Goal: Navigation & Orientation: Find specific page/section

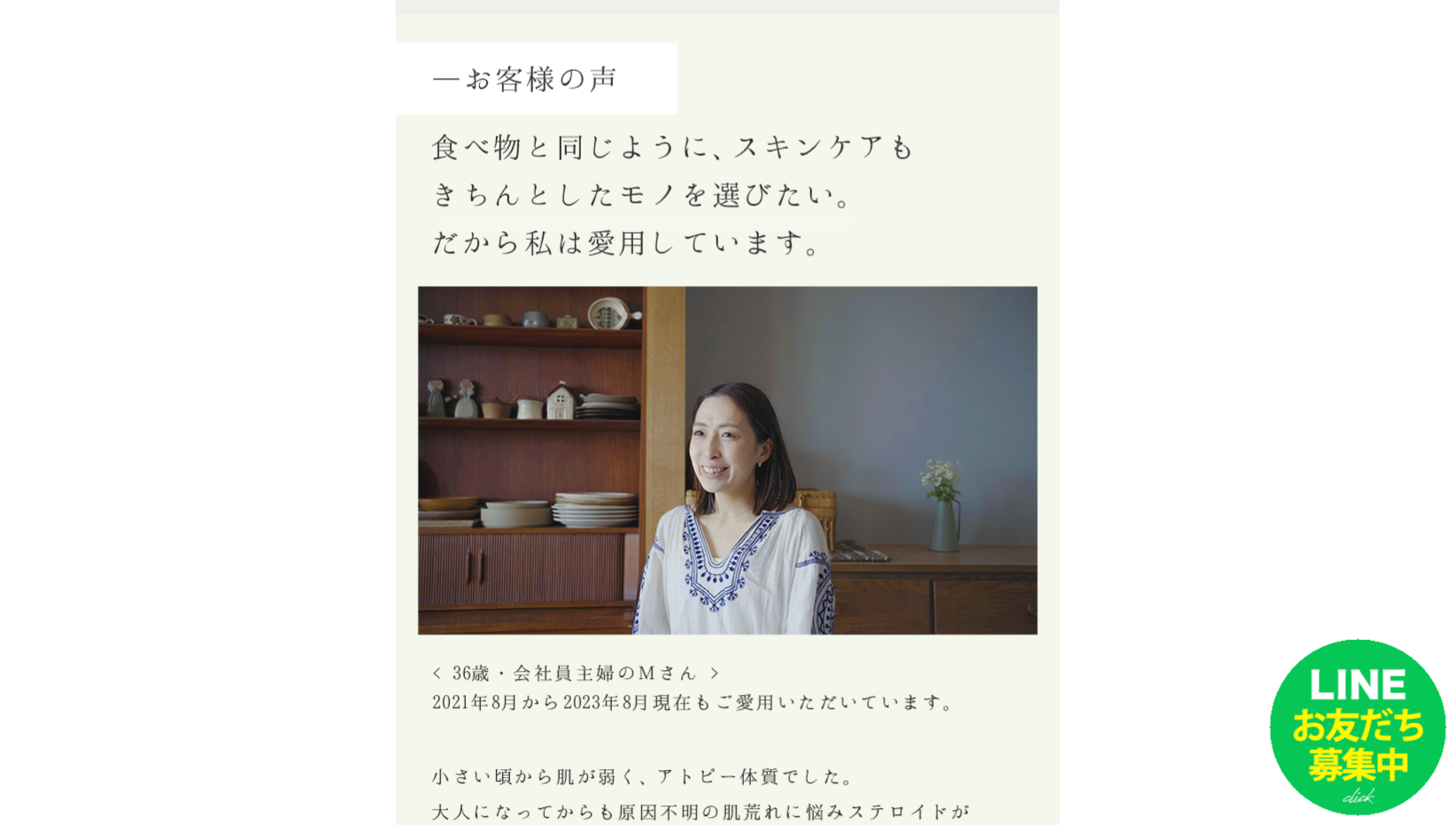
scroll to position [9323, 0]
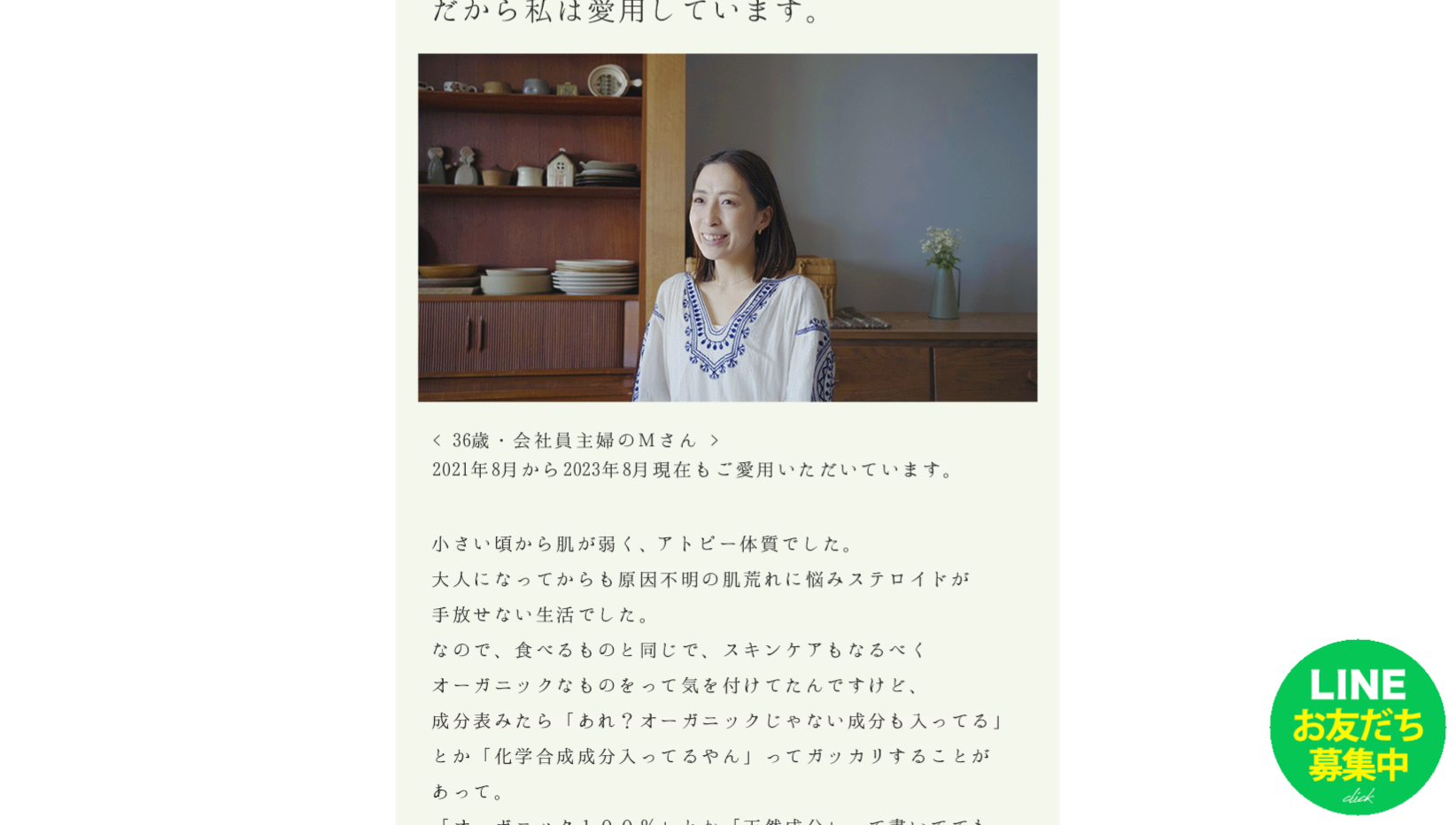
drag, startPoint x: 1404, startPoint y: 475, endPoint x: 1453, endPoint y: 338, distance: 145.5
click at [1453, 338] on div "はじめての方へ 商品一覧 定期お届けコース ショッピングガイド よくあるご質問 お問い合わせ 会員登録 マイページ カート ログイン パスワード発行 トップペ…" at bounding box center [728, 401] width 1456 height 19449
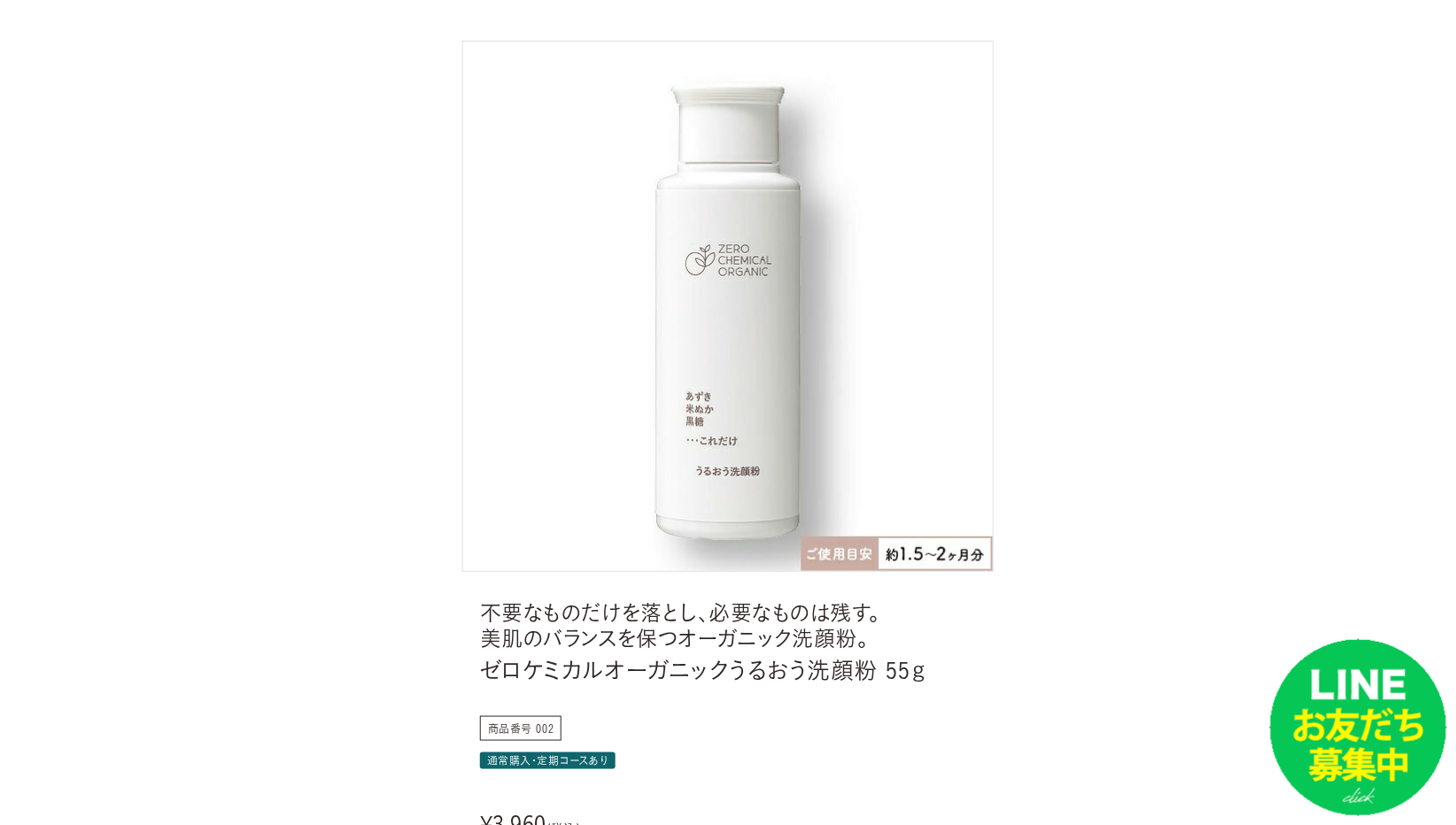
scroll to position [0, 0]
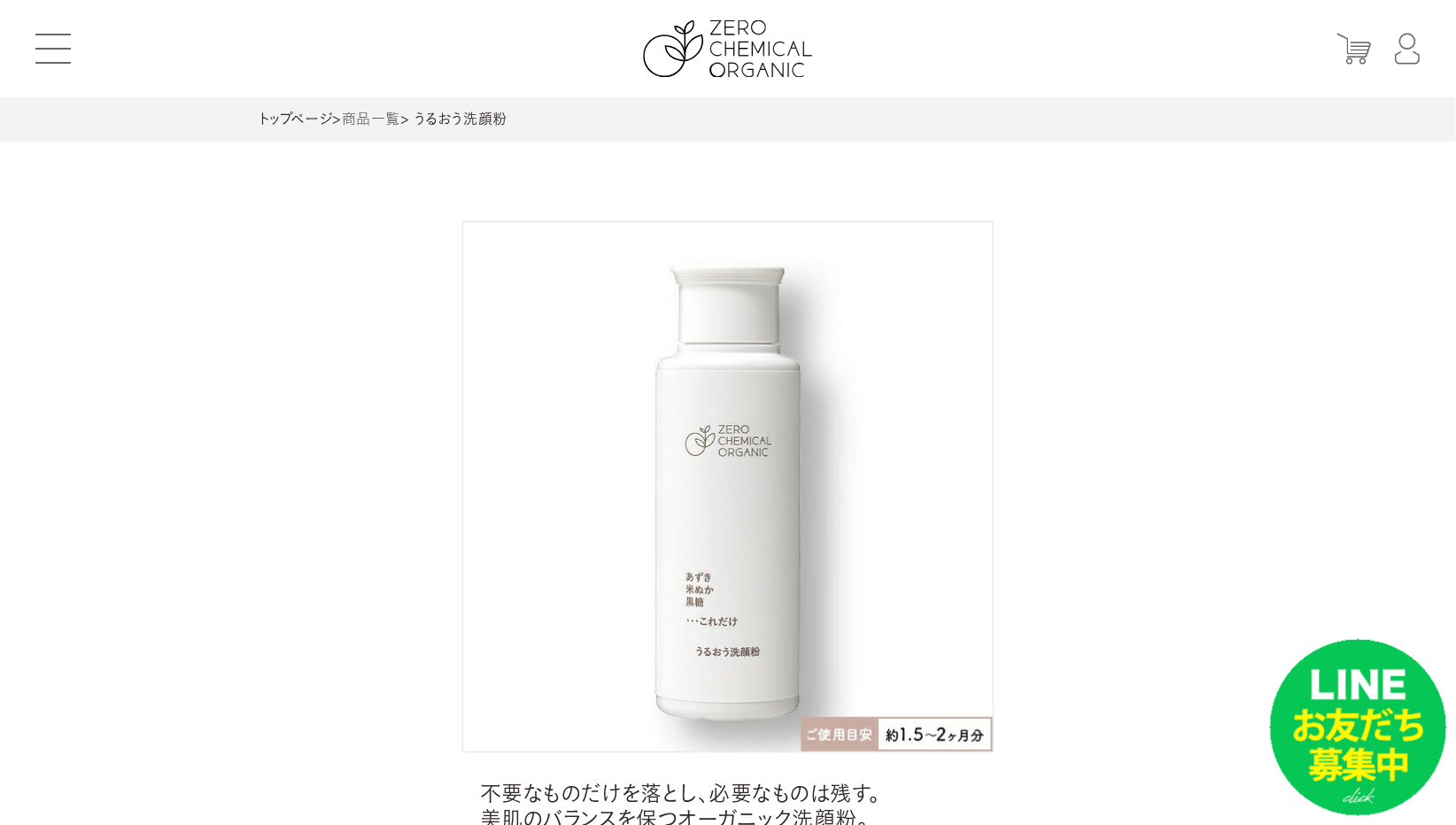
click at [369, 117] on link "商品一覧" at bounding box center [371, 119] width 59 height 14
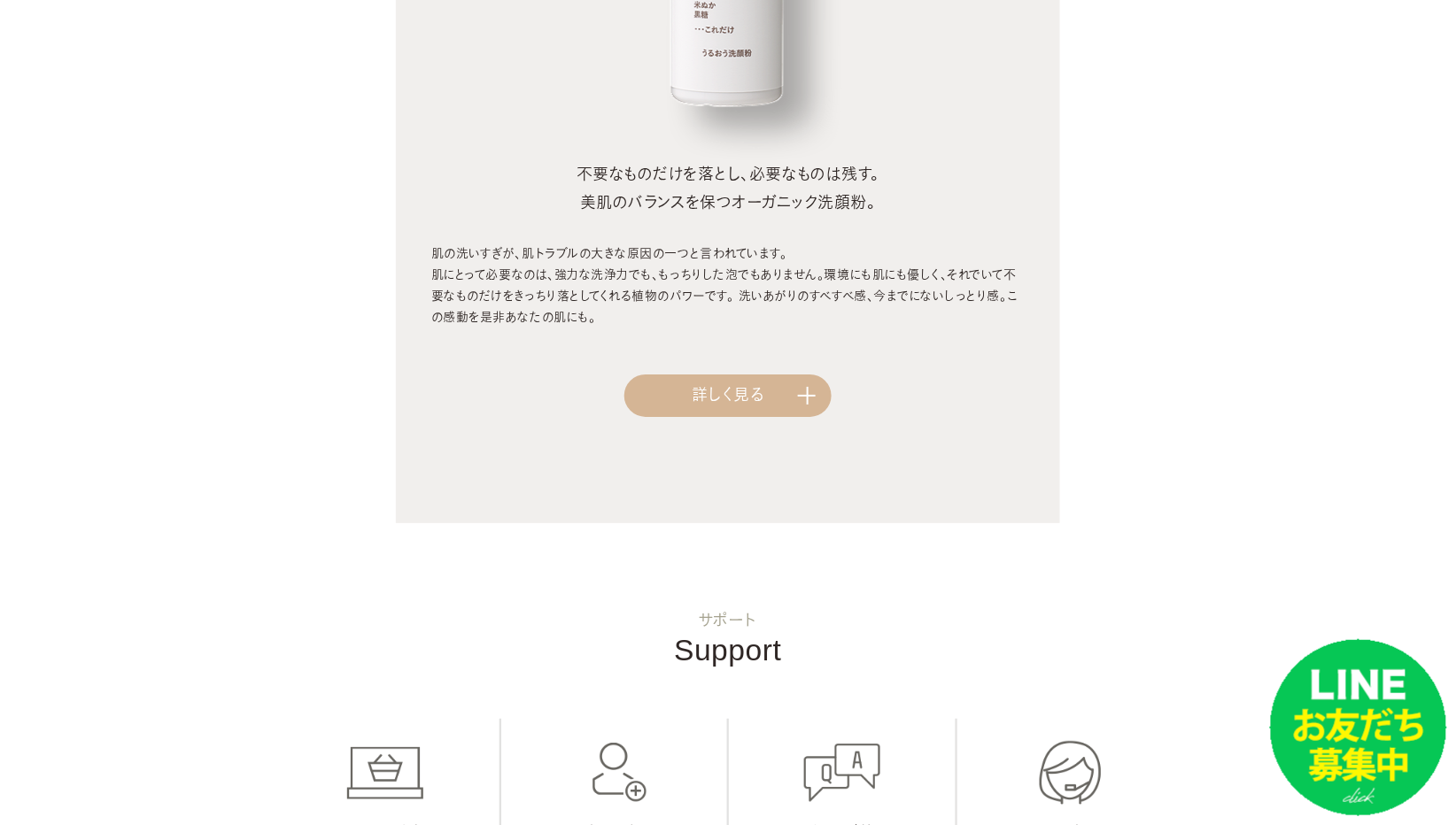
scroll to position [1666, 0]
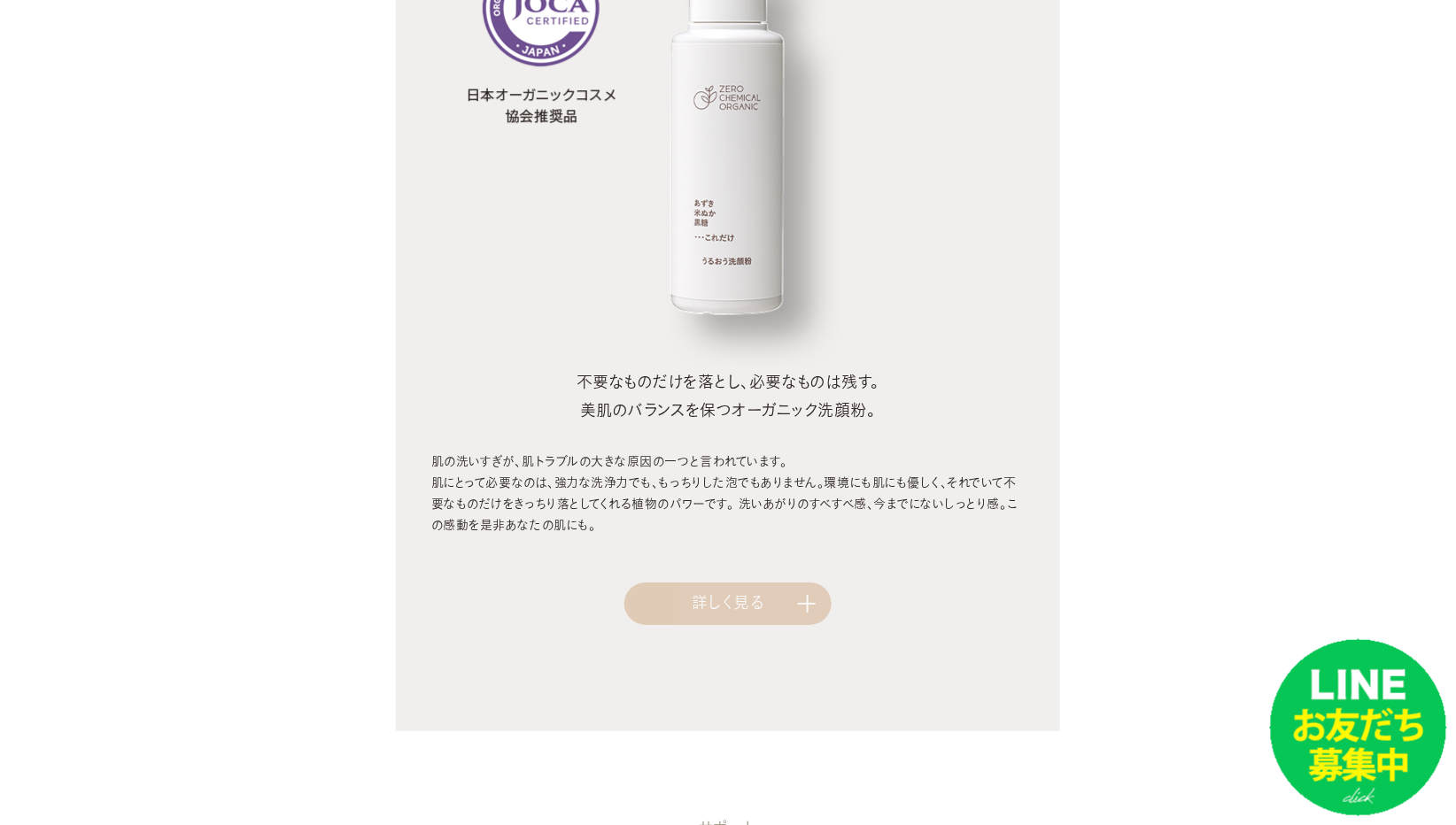
click at [678, 603] on link "詳しく見る" at bounding box center [728, 604] width 208 height 43
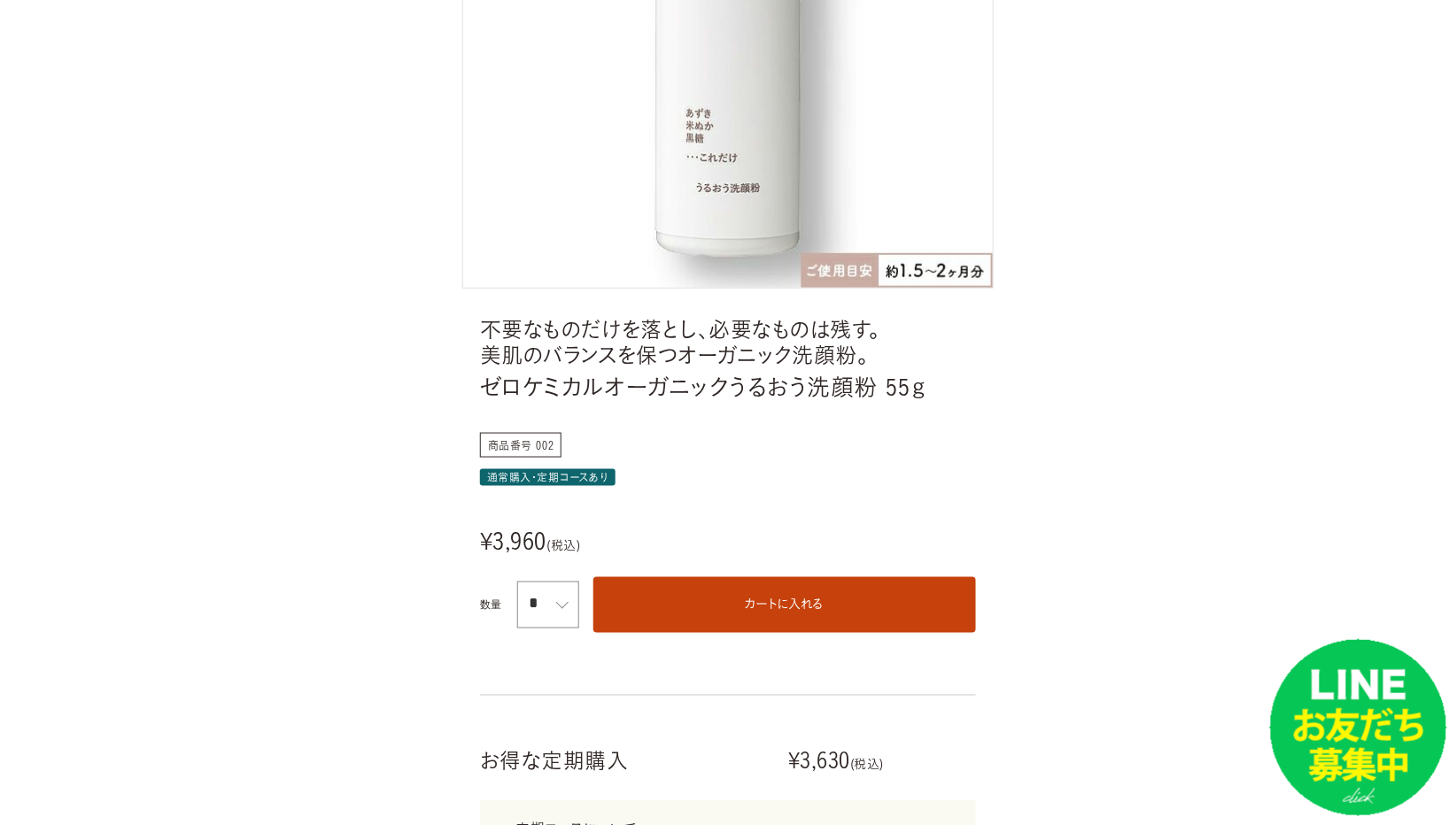
scroll to position [624, 0]
